Goal: Task Accomplishment & Management: Manage account settings

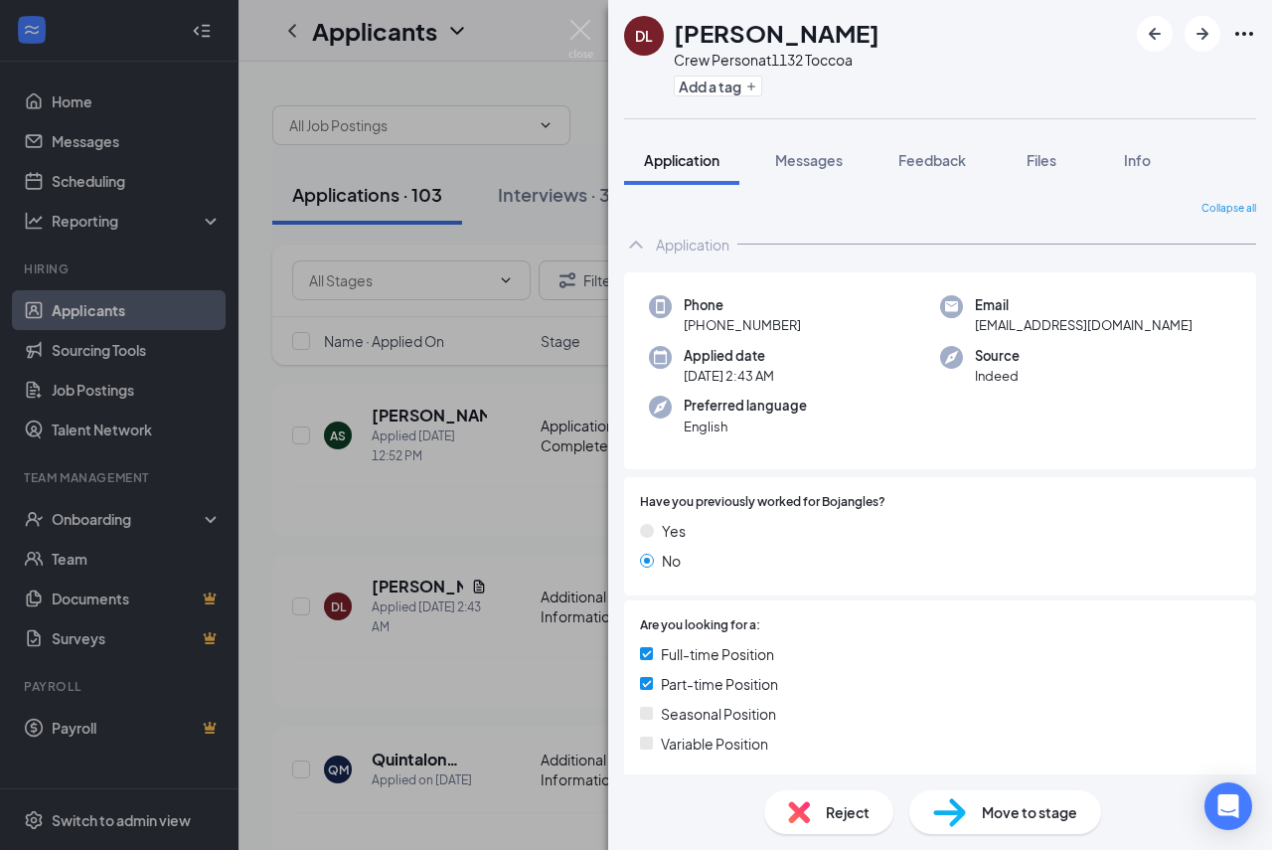
click at [347, 383] on div "DL [PERSON_NAME] Crew Person at 1132 Toccoa Add a tag Application Messages Feed…" at bounding box center [636, 425] width 1272 height 850
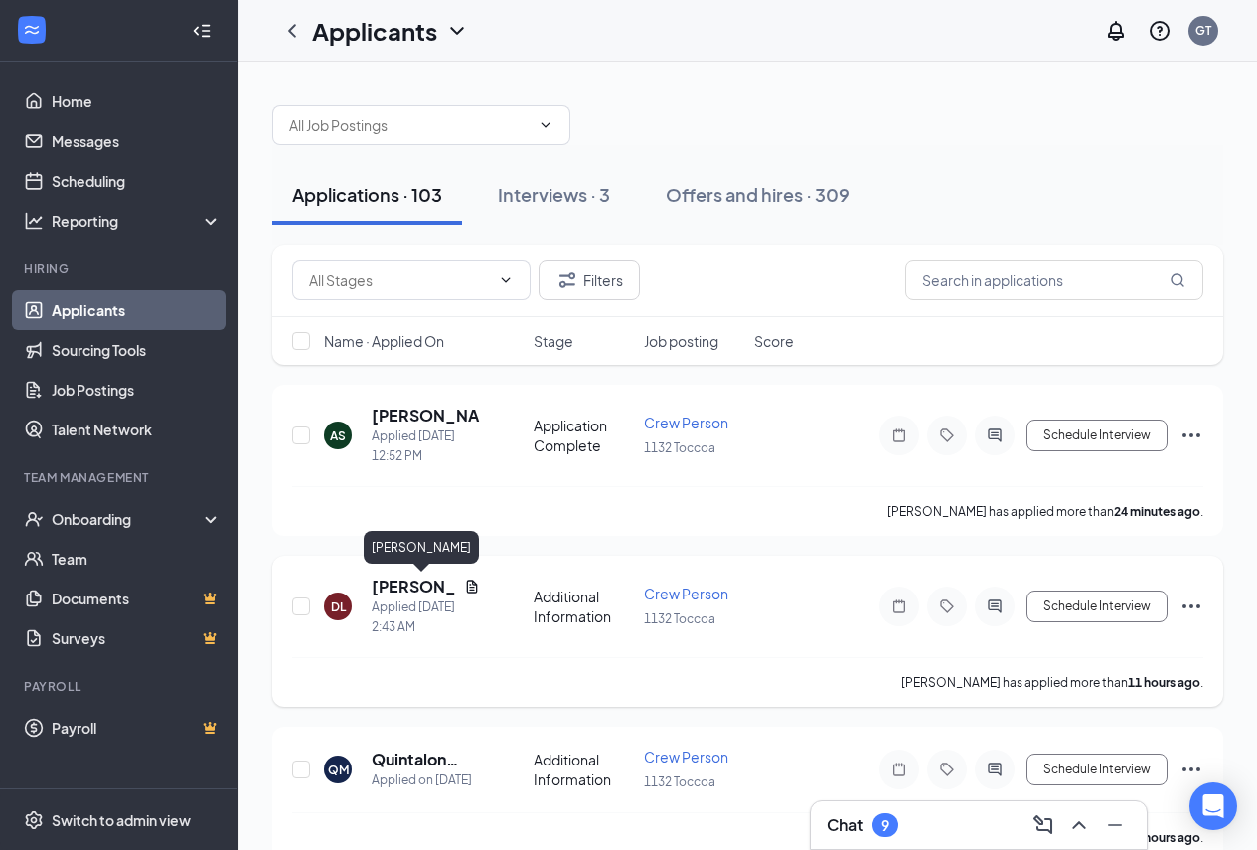
click at [394, 585] on h5 "[PERSON_NAME]" at bounding box center [414, 587] width 84 height 22
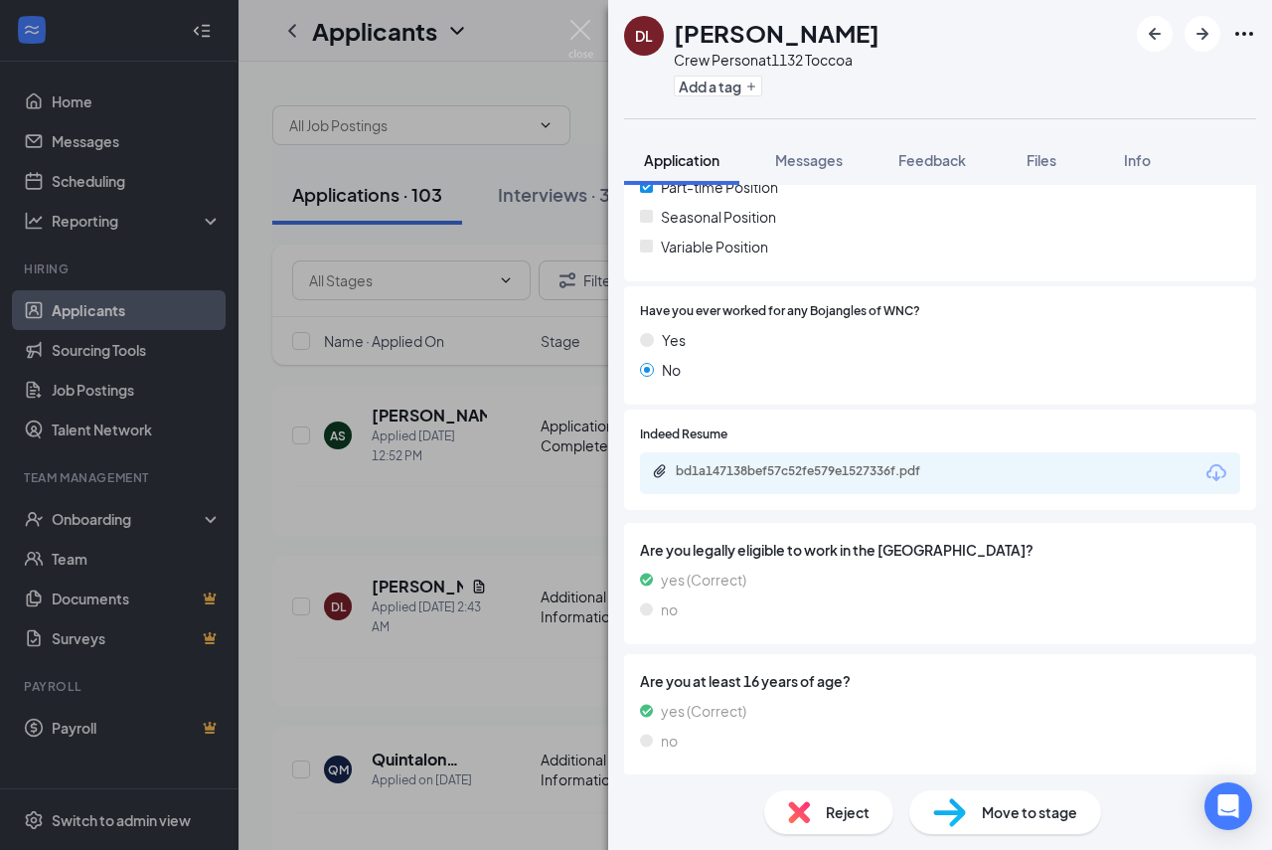
scroll to position [543, 0]
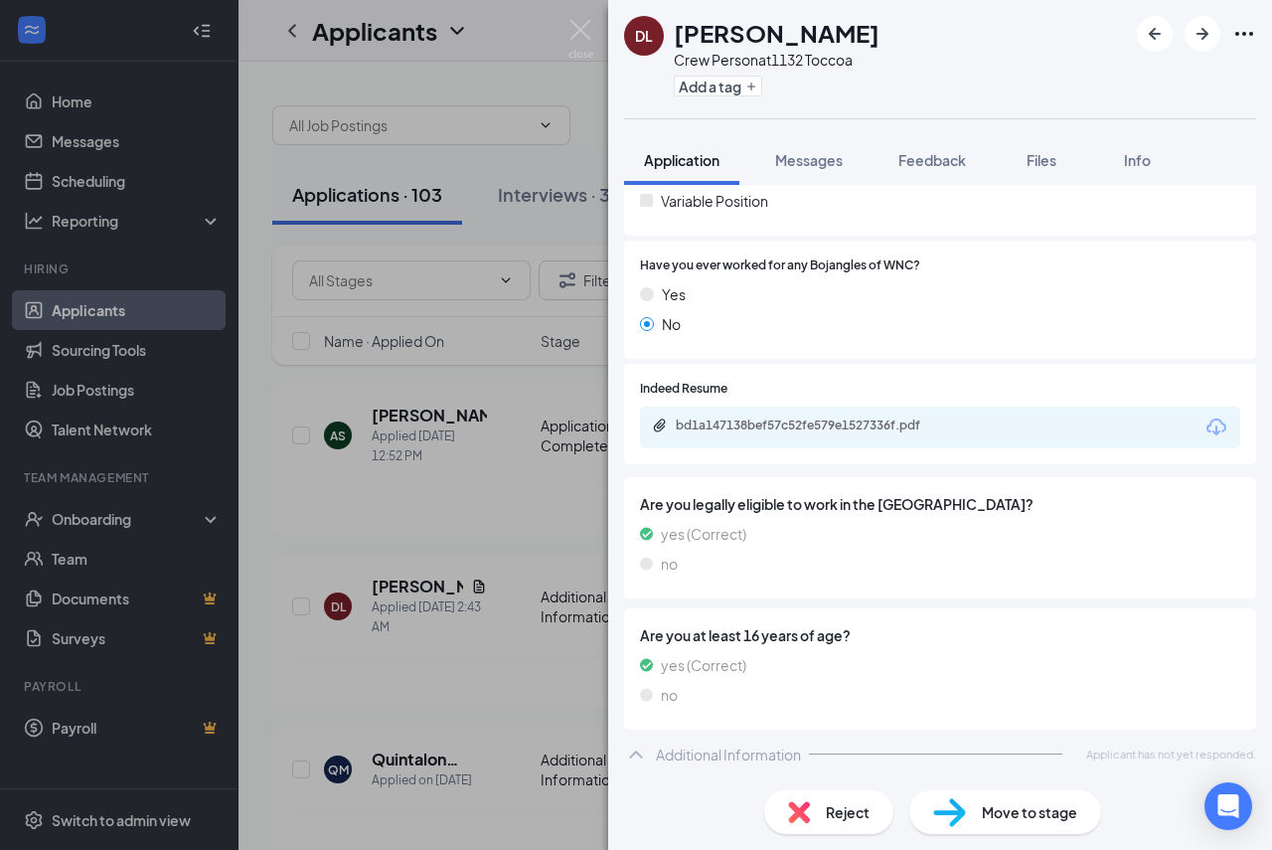
click at [779, 415] on div "bd1a147138bef57c52fe579e1527336f.pdf" at bounding box center [940, 428] width 600 height 42
click at [768, 425] on div "bd1a147138bef57c52fe579e1527336f.pdf" at bounding box center [815, 425] width 278 height 16
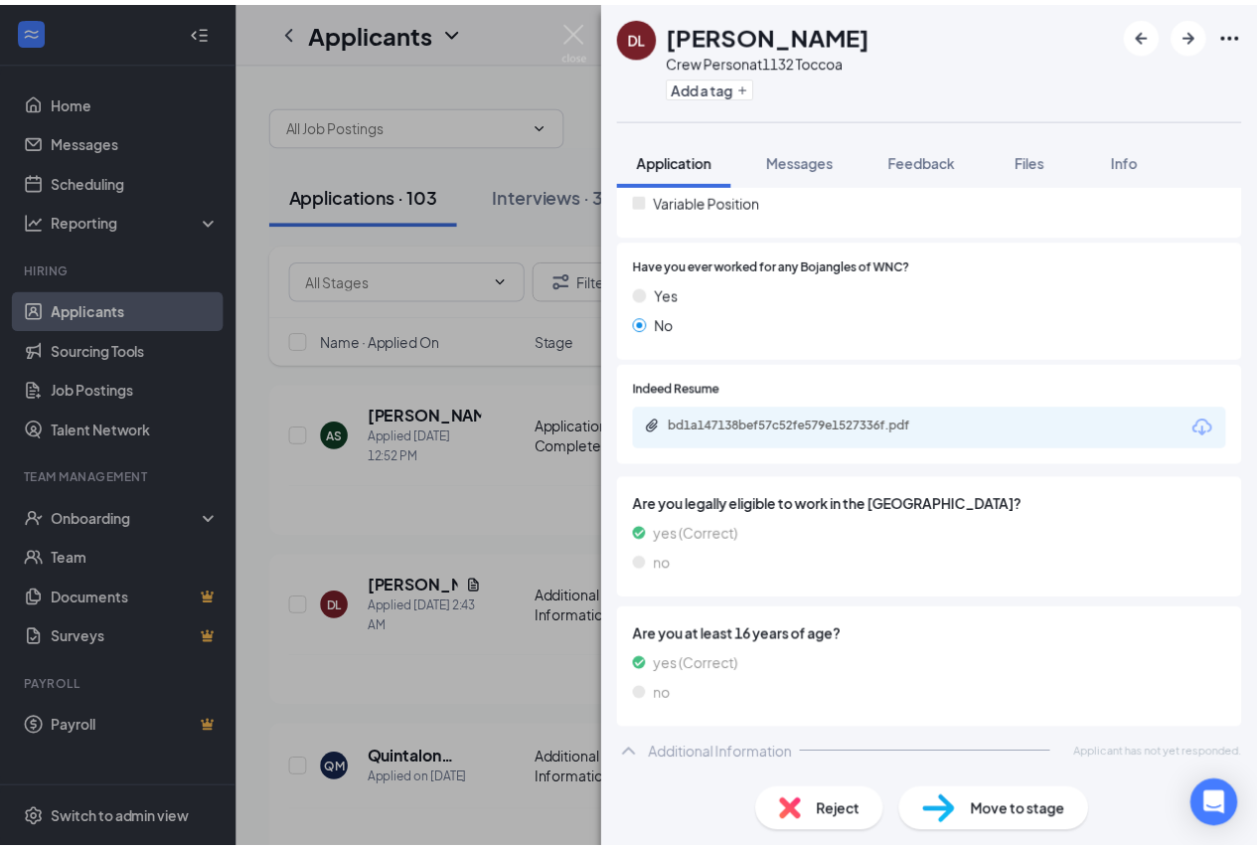
scroll to position [535, 0]
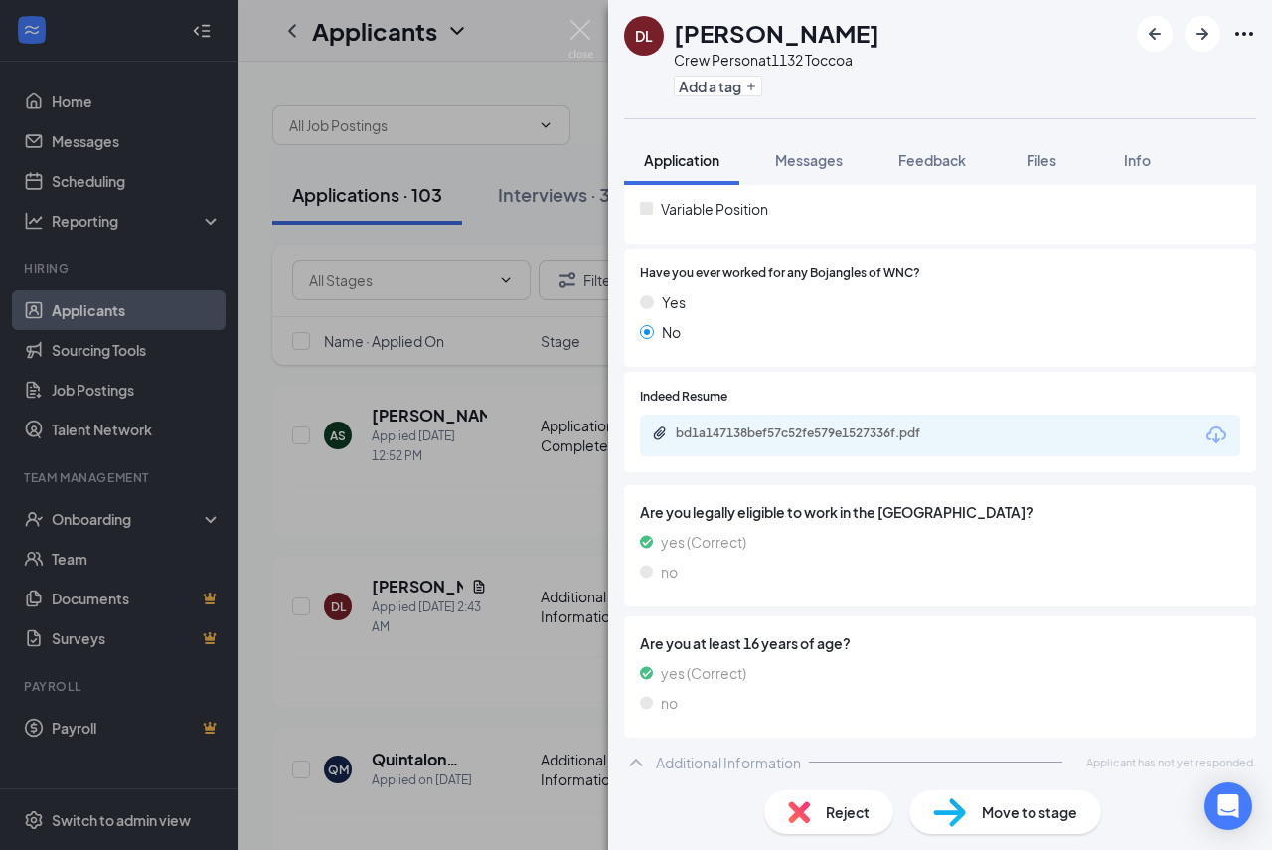
click at [305, 136] on div "DL [PERSON_NAME] Crew Person at 1132 Toccoa Add a tag Application Messages Feed…" at bounding box center [636, 425] width 1272 height 850
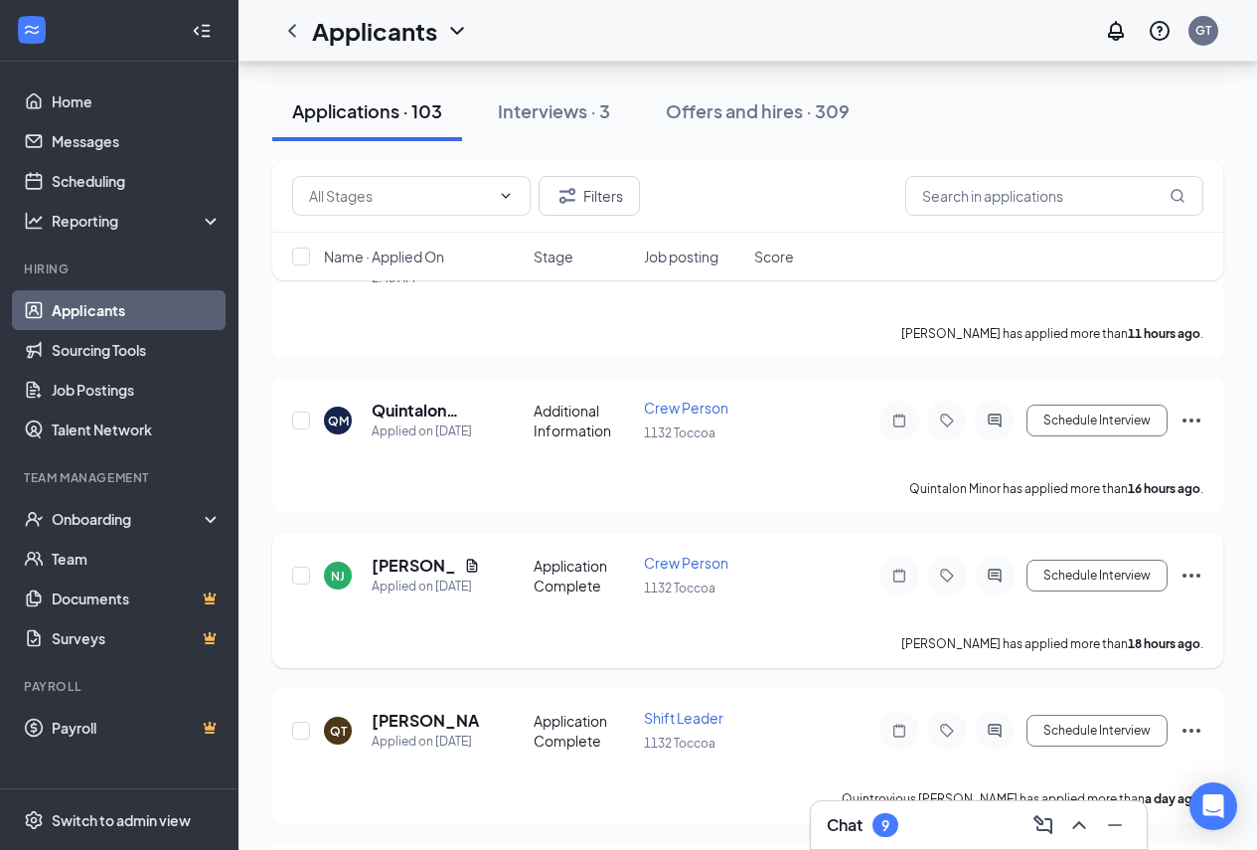
scroll to position [398, 0]
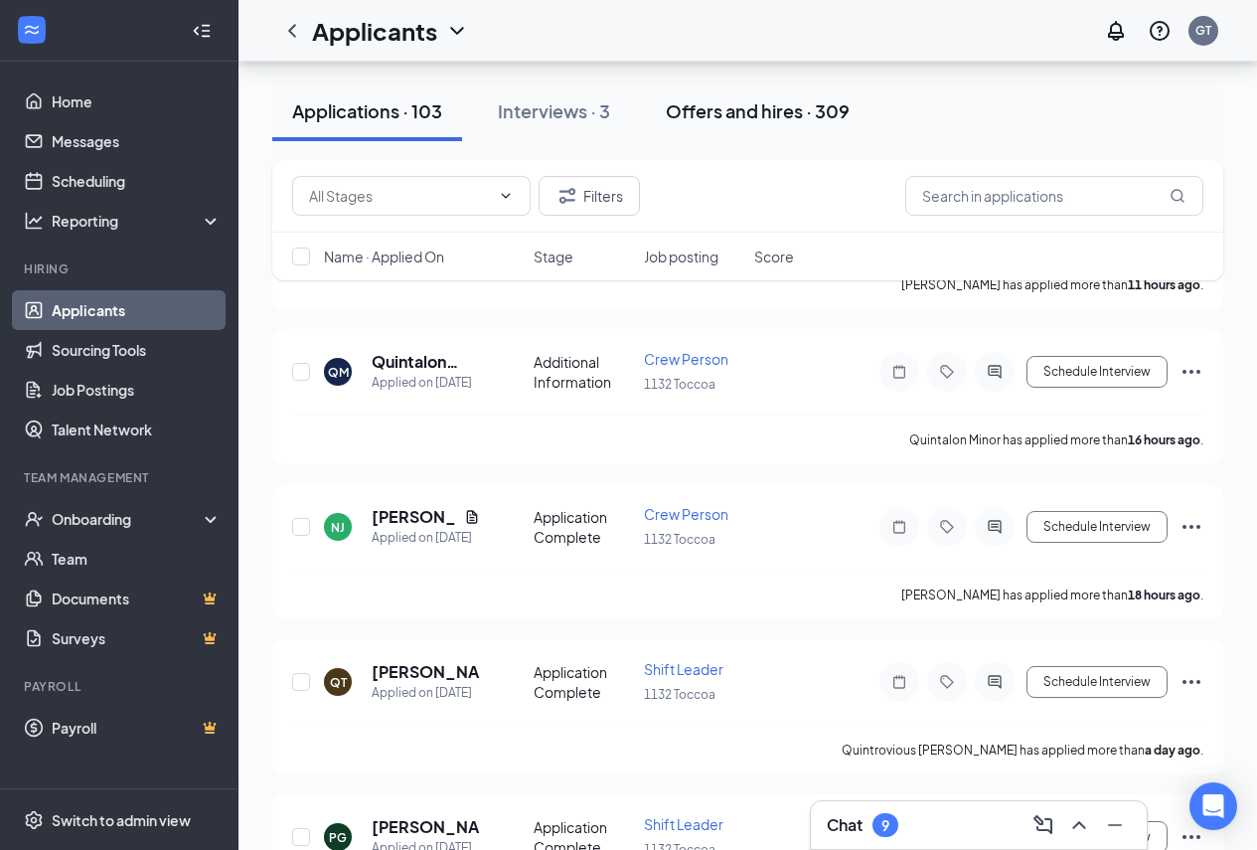
click at [727, 118] on div "Offers and hires · 309" at bounding box center [758, 110] width 184 height 25
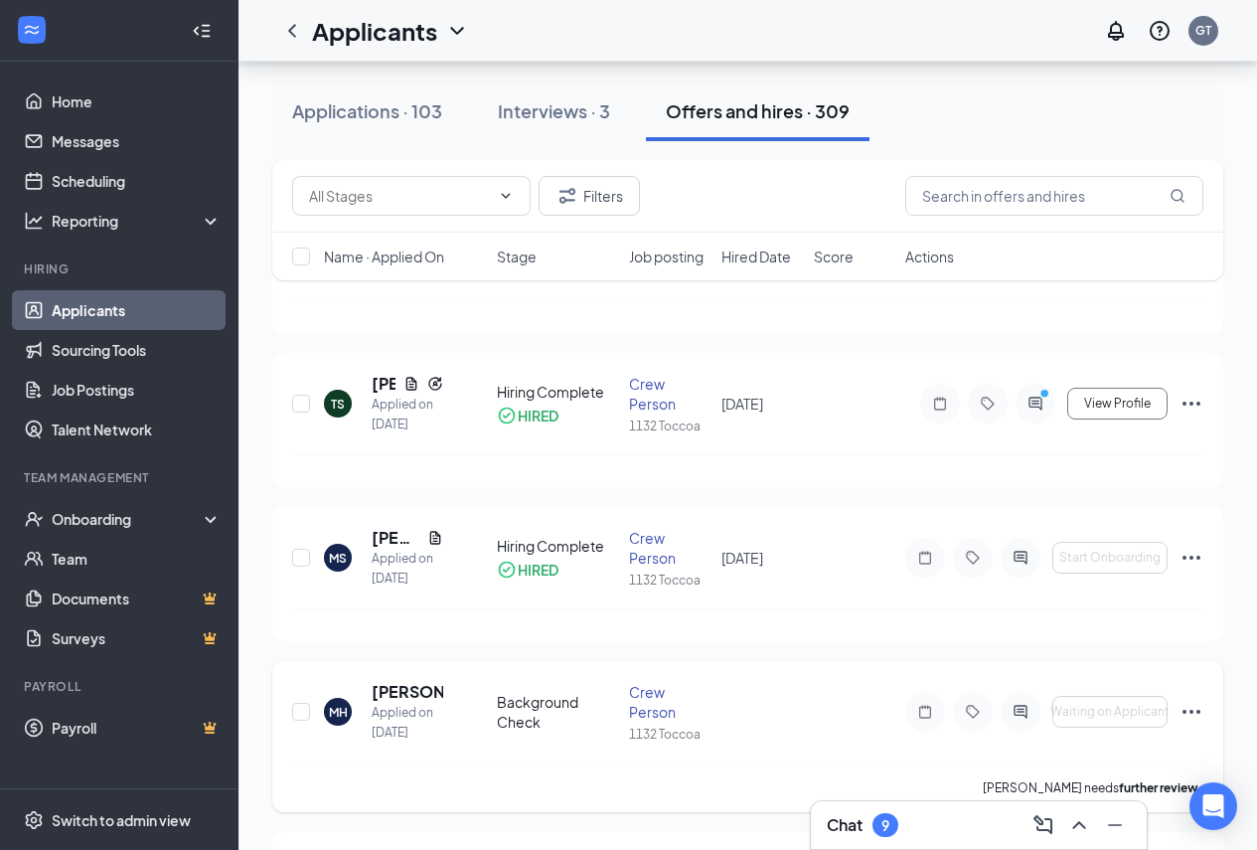
scroll to position [298, 0]
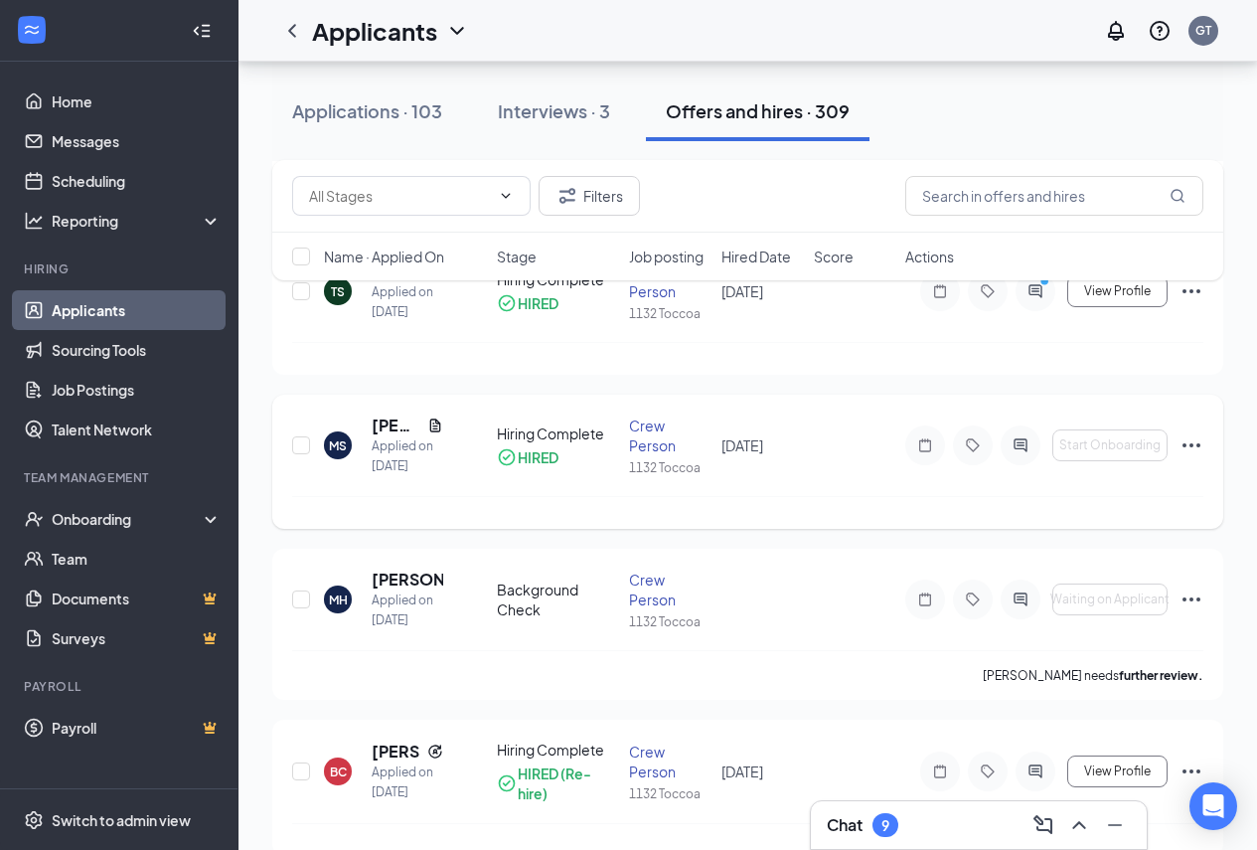
click at [1195, 447] on icon "Ellipses" at bounding box center [1192, 445] width 24 height 24
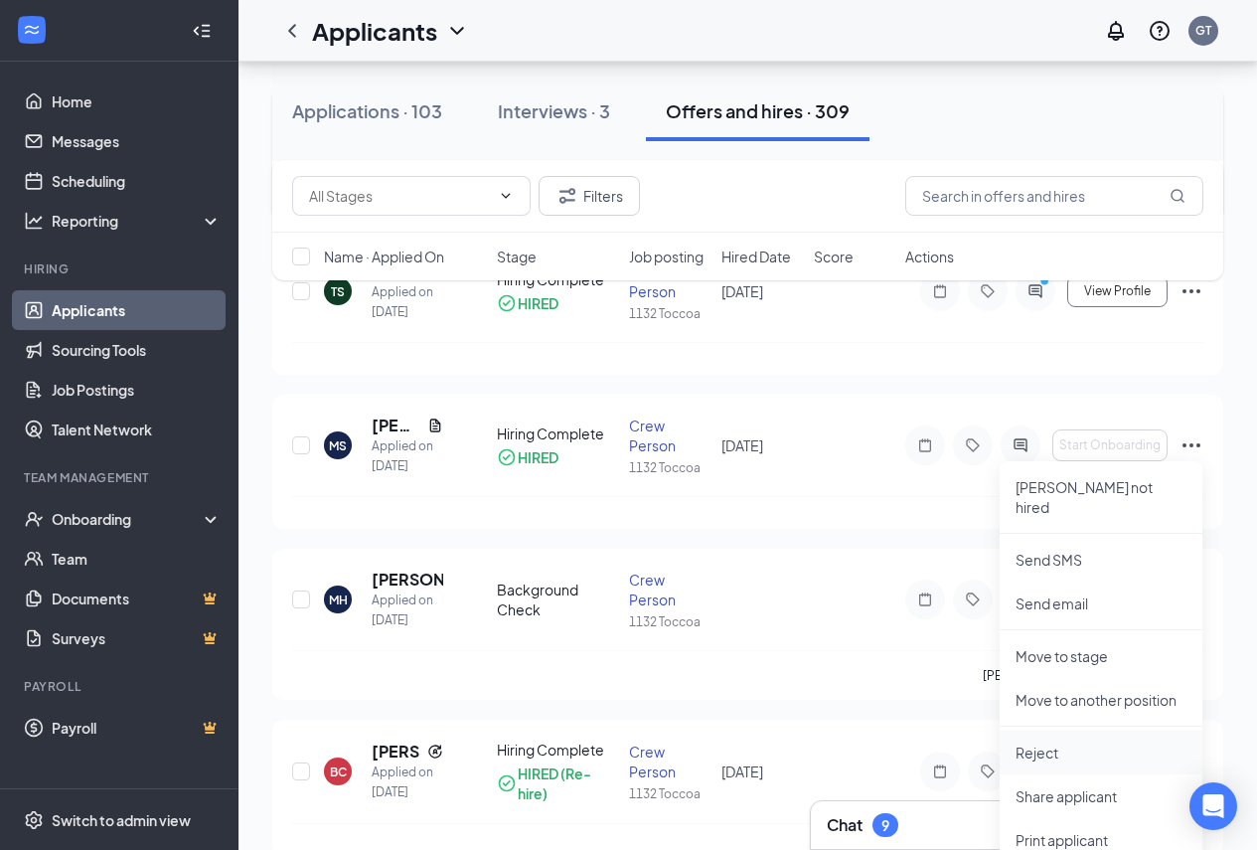
click at [1033, 743] on p "Reject" at bounding box center [1101, 753] width 171 height 20
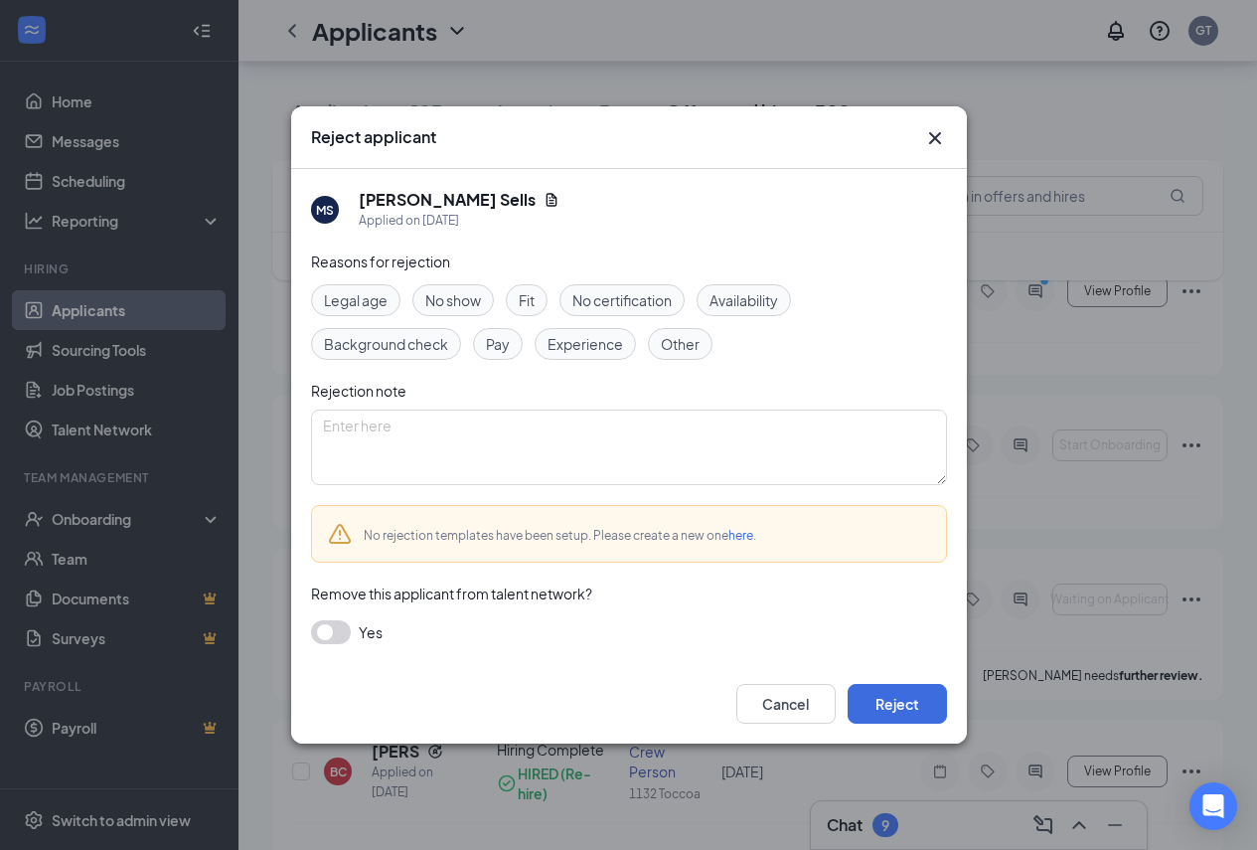
click at [440, 299] on span "No show" at bounding box center [453, 300] width 56 height 22
click at [887, 701] on button "Reject" at bounding box center [897, 704] width 99 height 40
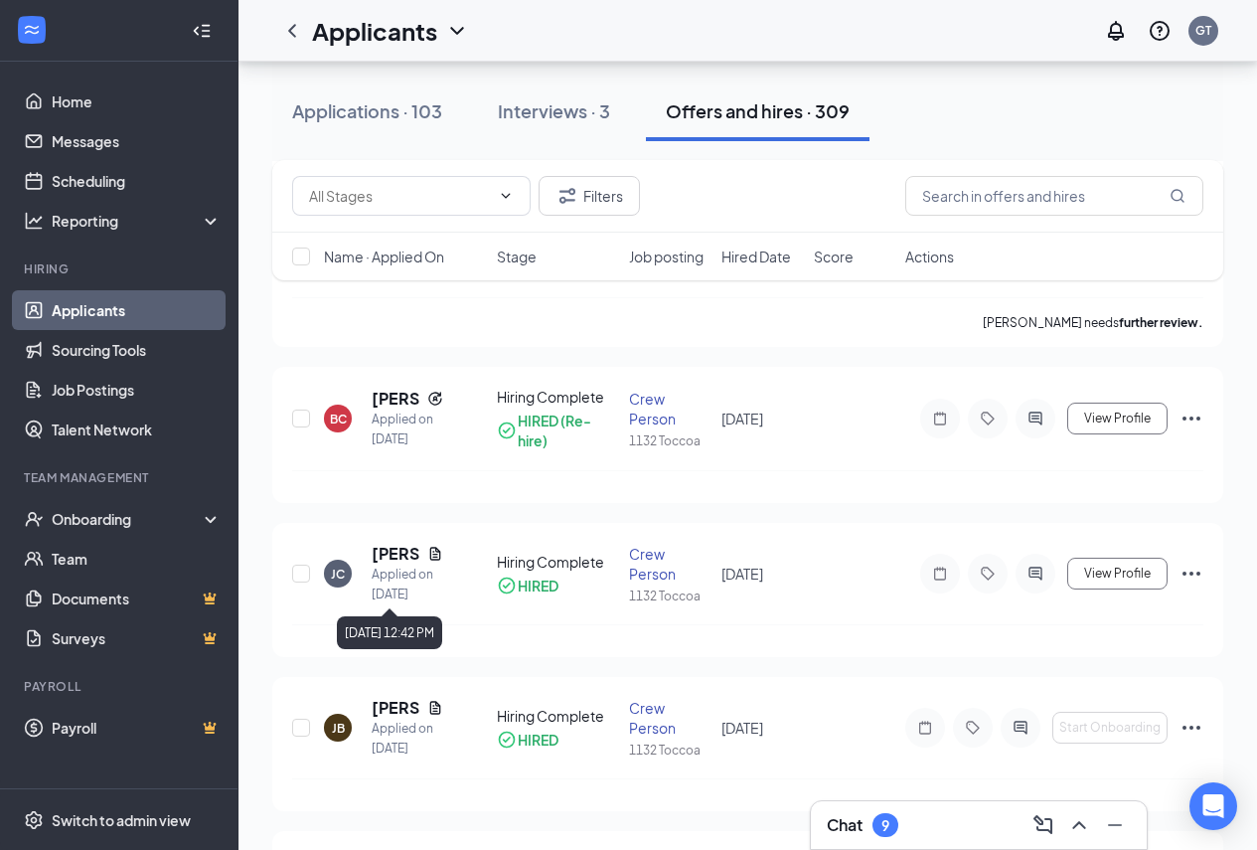
scroll to position [596, 0]
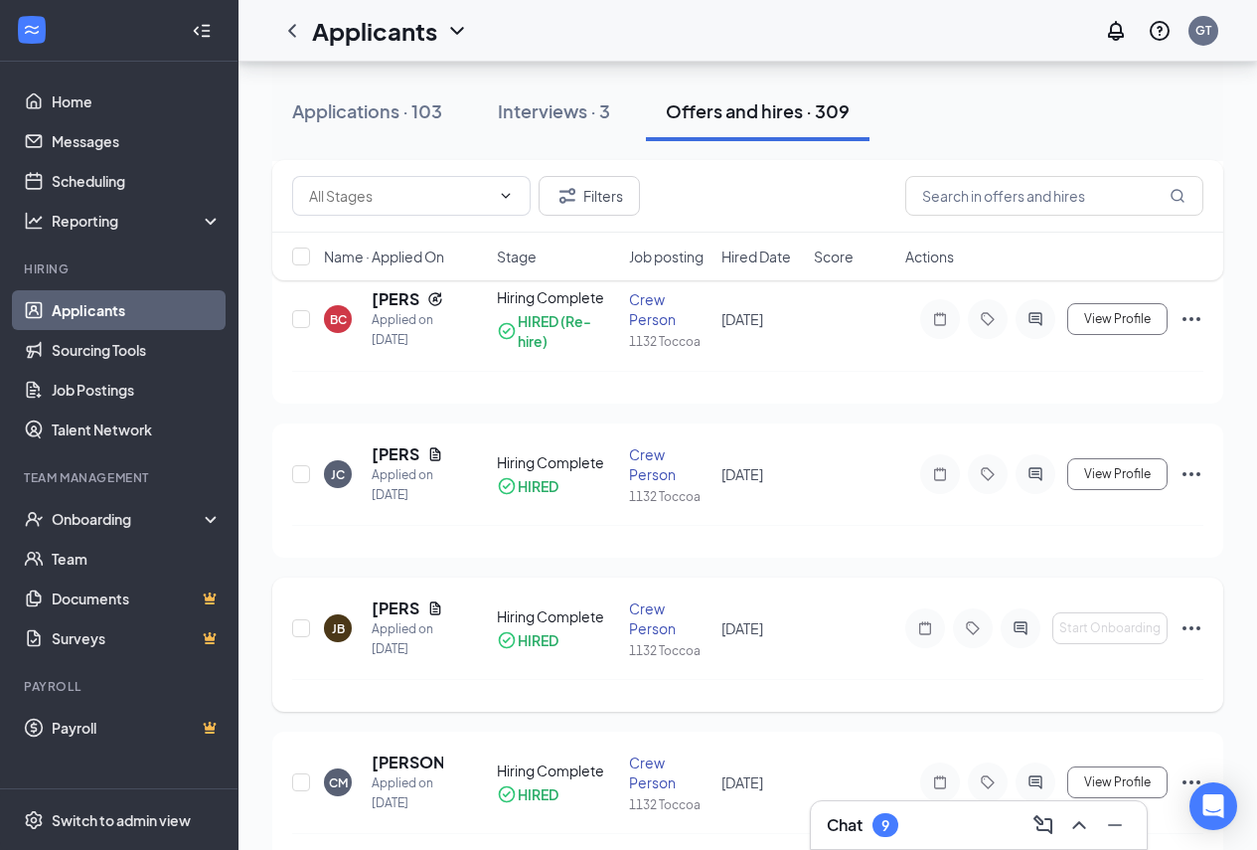
click at [1190, 626] on icon "Ellipses" at bounding box center [1192, 628] width 24 height 24
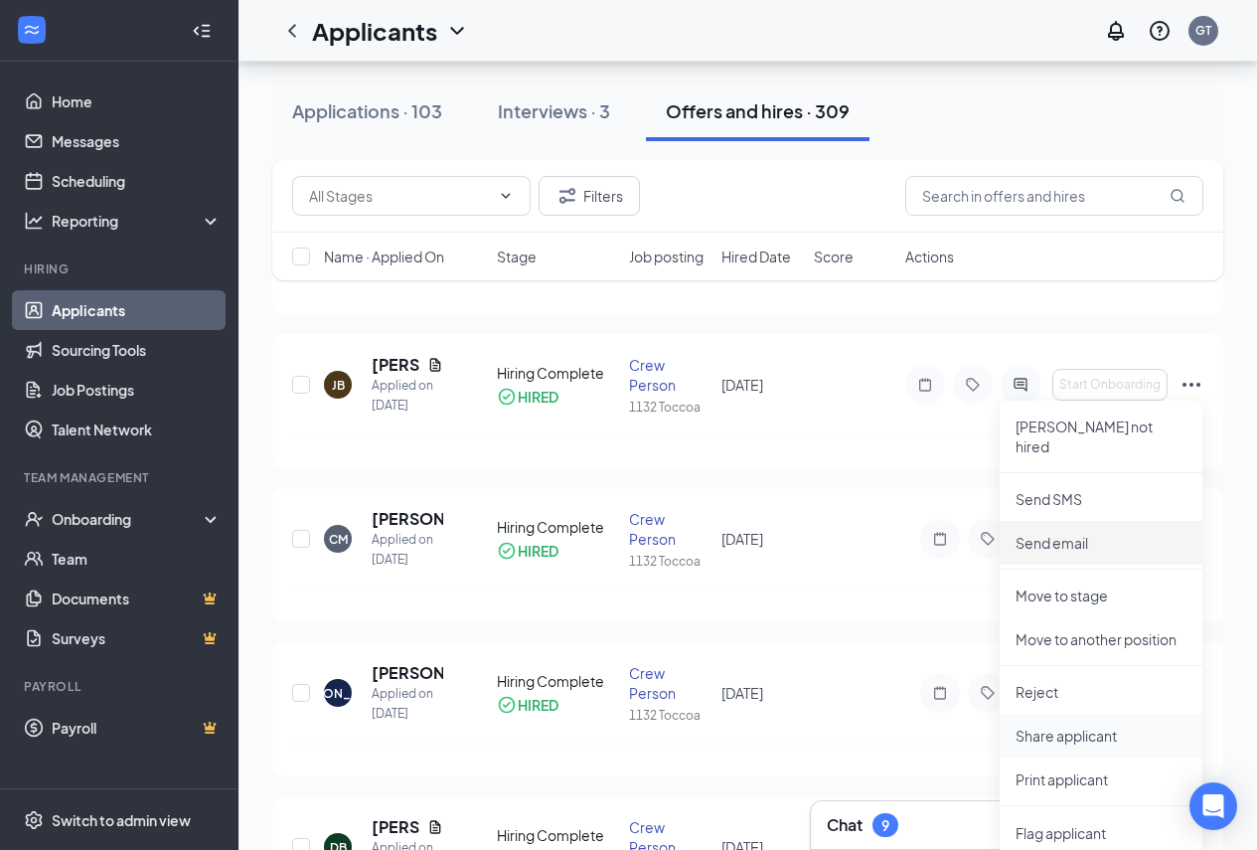
scroll to position [895, 0]
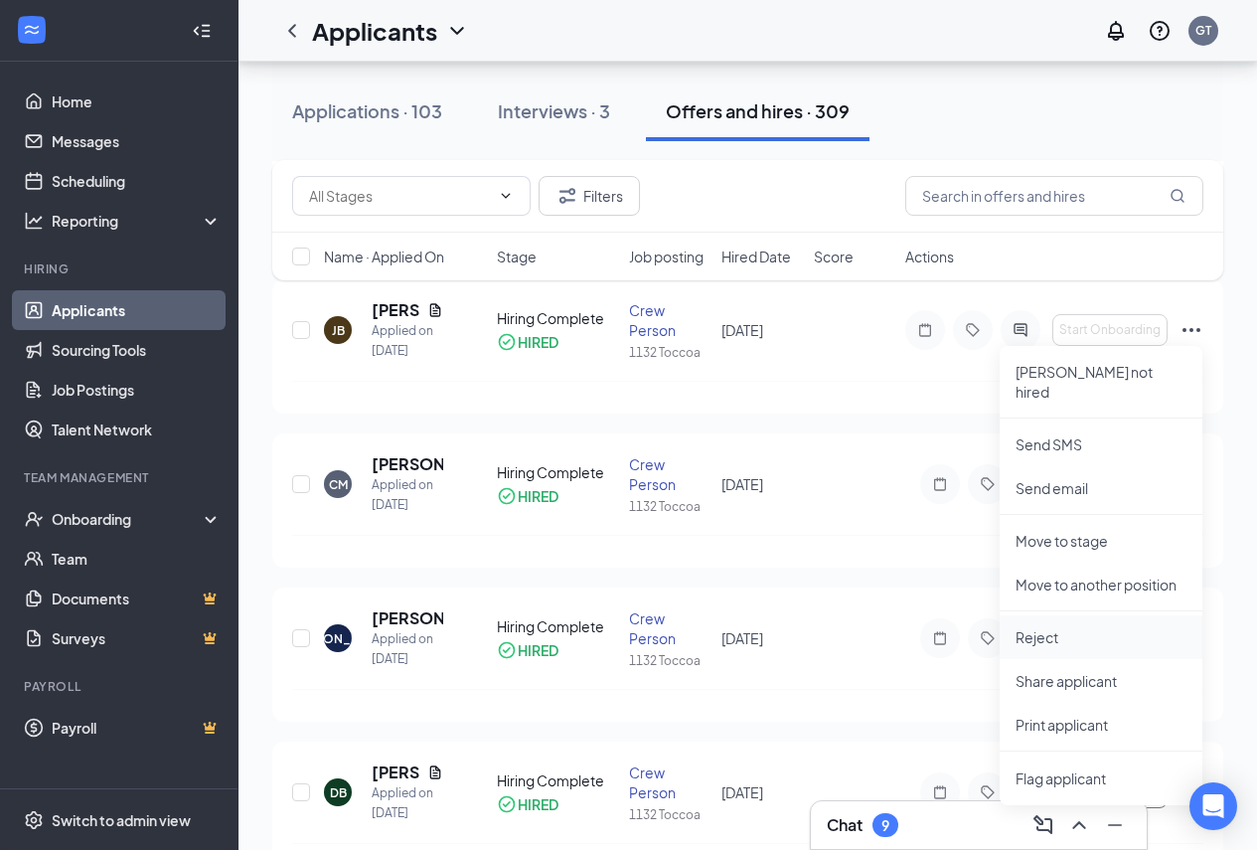
click at [1033, 627] on p "Reject" at bounding box center [1101, 637] width 171 height 20
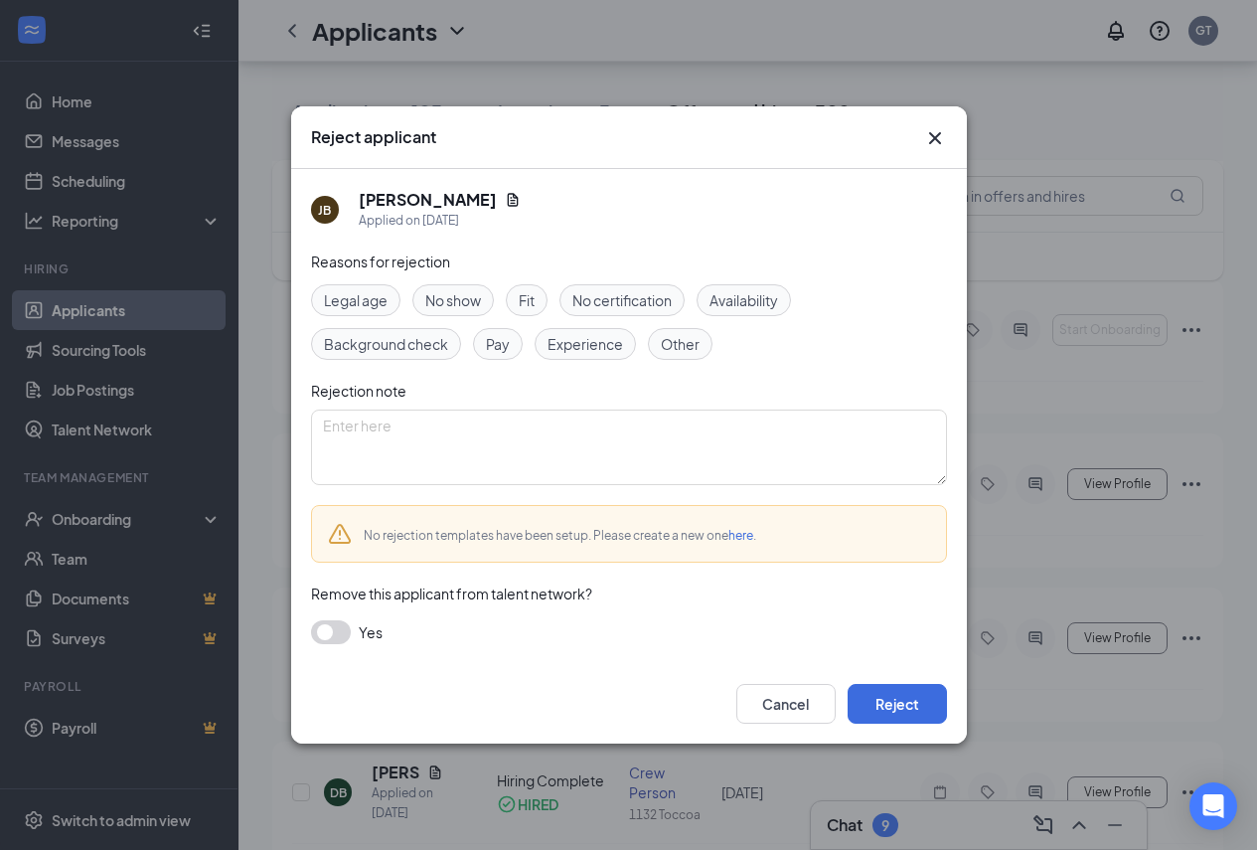
click at [427, 287] on div "No show" at bounding box center [454, 300] width 82 height 32
click at [921, 705] on button "Reject" at bounding box center [897, 704] width 99 height 40
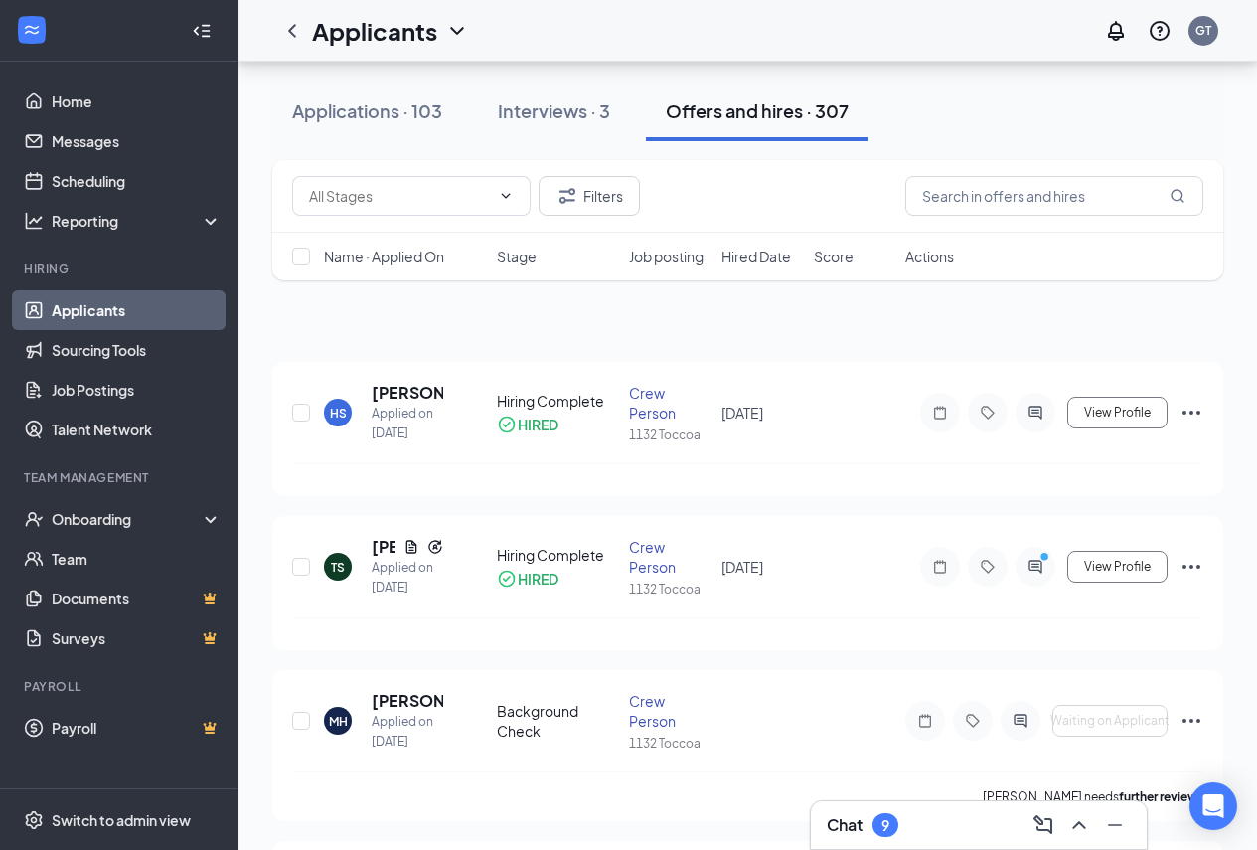
scroll to position [0, 0]
